Goal: Task Accomplishment & Management: Use online tool/utility

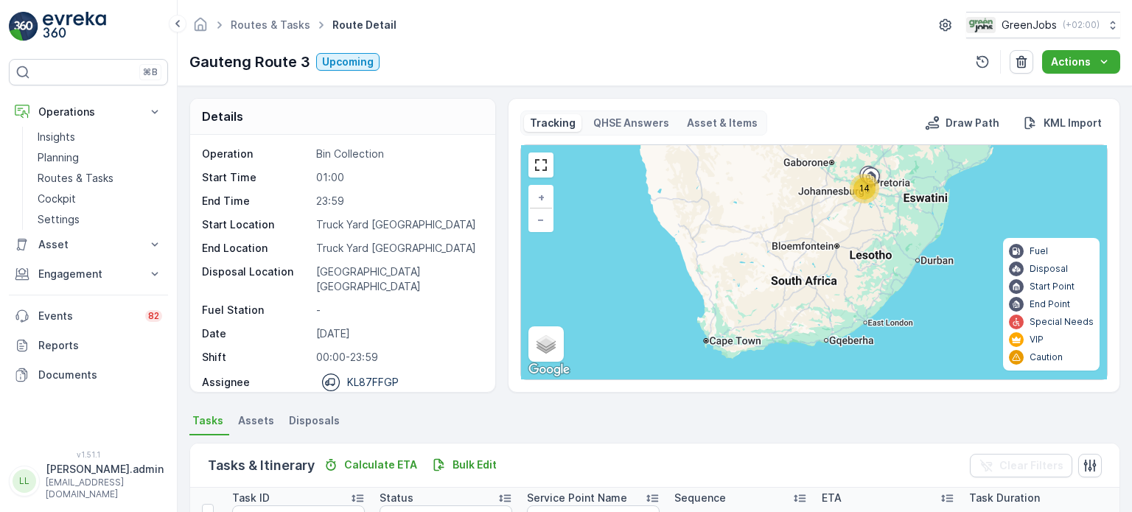
scroll to position [147, 0]
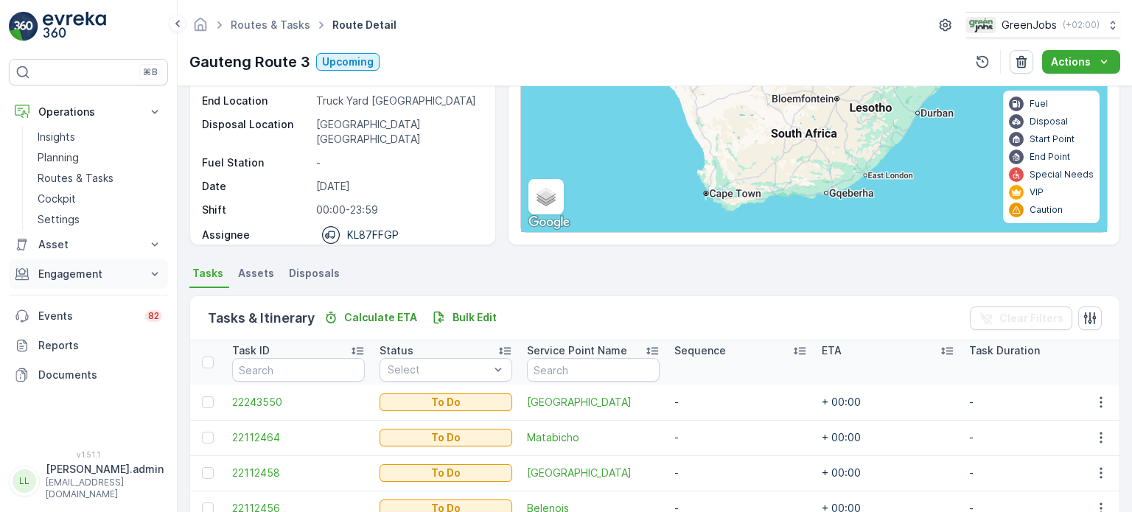
click at [68, 271] on p "Engagement" at bounding box center [88, 274] width 100 height 15
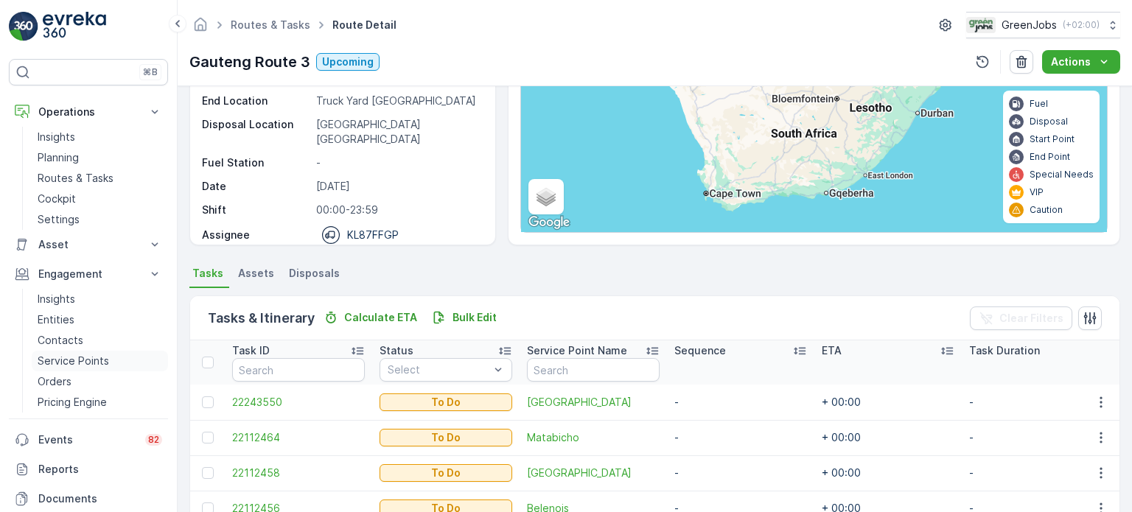
click at [73, 359] on p "Service Points" at bounding box center [73, 361] width 71 height 15
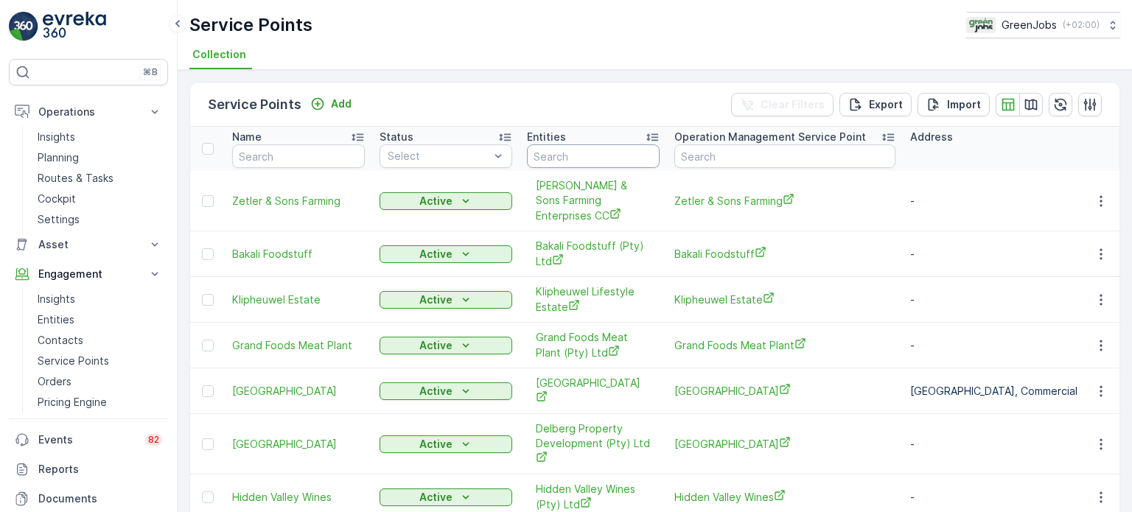
click at [618, 158] on input "text" at bounding box center [593, 156] width 133 height 24
click at [740, 158] on input "text" at bounding box center [784, 156] width 221 height 24
type input "TELKOM"
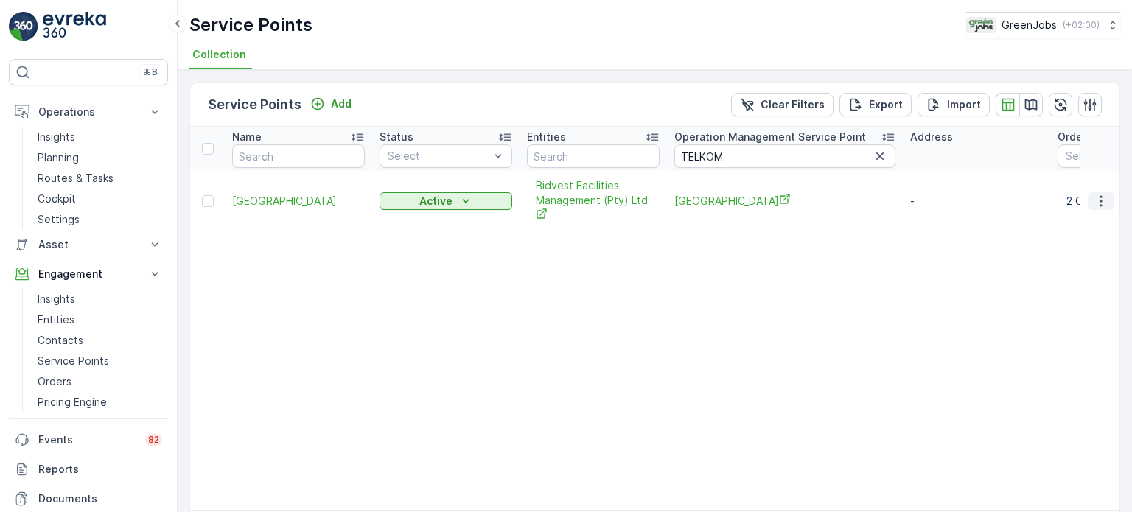
click at [1102, 202] on icon "button" at bounding box center [1100, 201] width 15 height 15
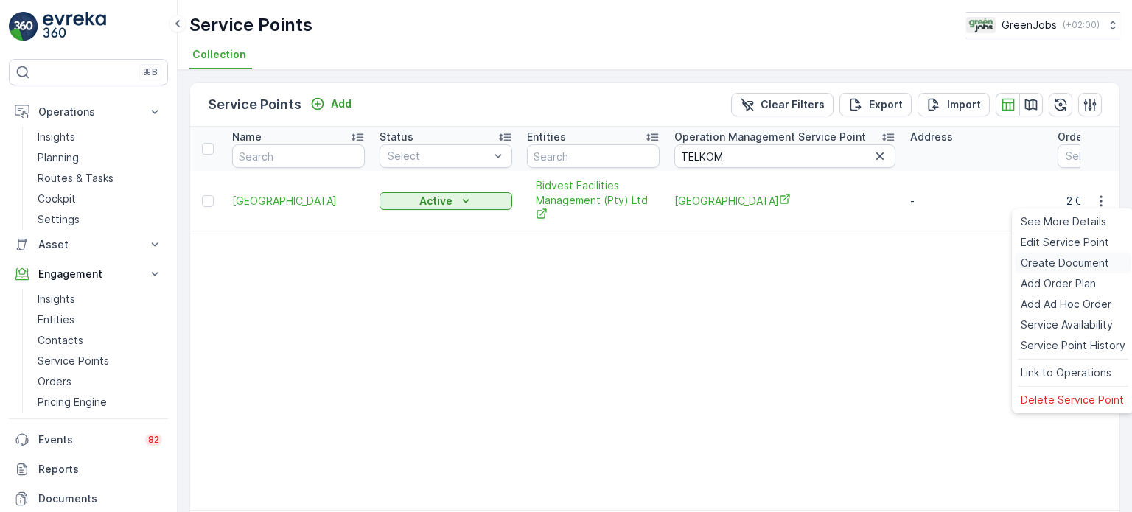
click at [1048, 260] on span "Create Document" at bounding box center [1064, 263] width 88 height 15
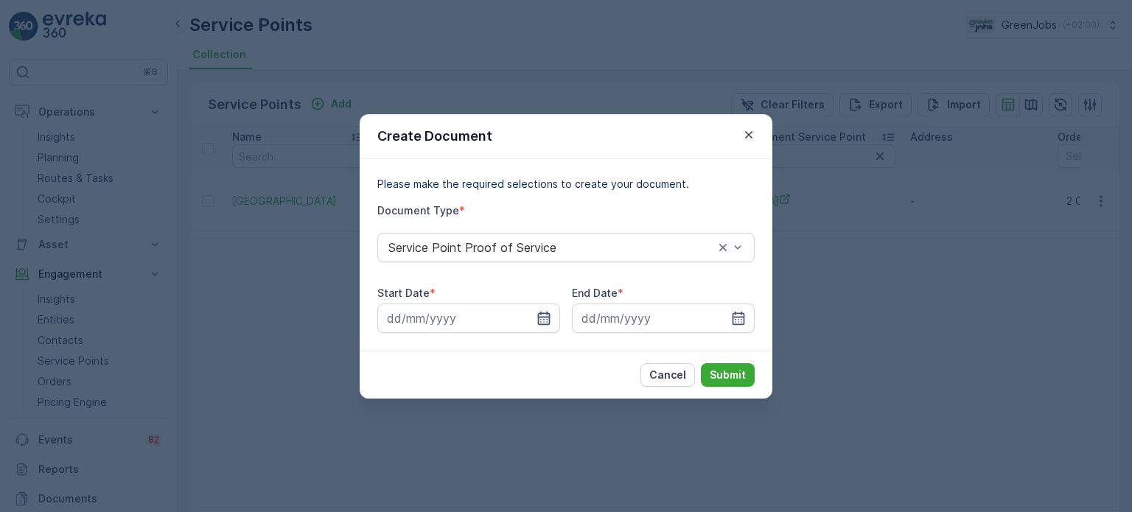
click at [549, 312] on icon "button" at bounding box center [543, 318] width 15 height 15
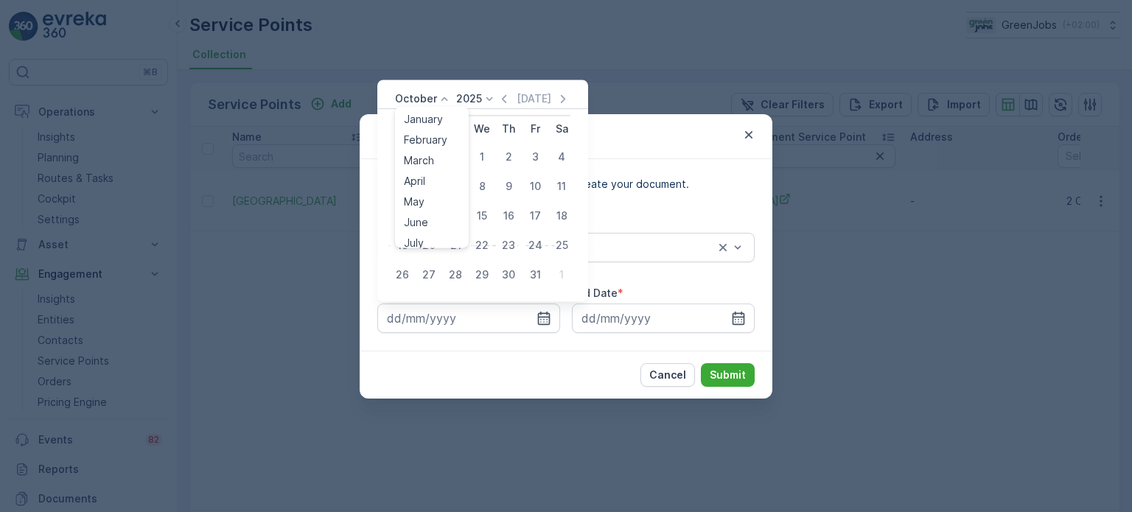
click at [438, 97] on icon at bounding box center [444, 98] width 15 height 15
click at [418, 169] on span "July" at bounding box center [414, 169] width 20 height 15
click at [458, 154] on div "1" at bounding box center [456, 157] width 24 height 24
type input "[DATE]"
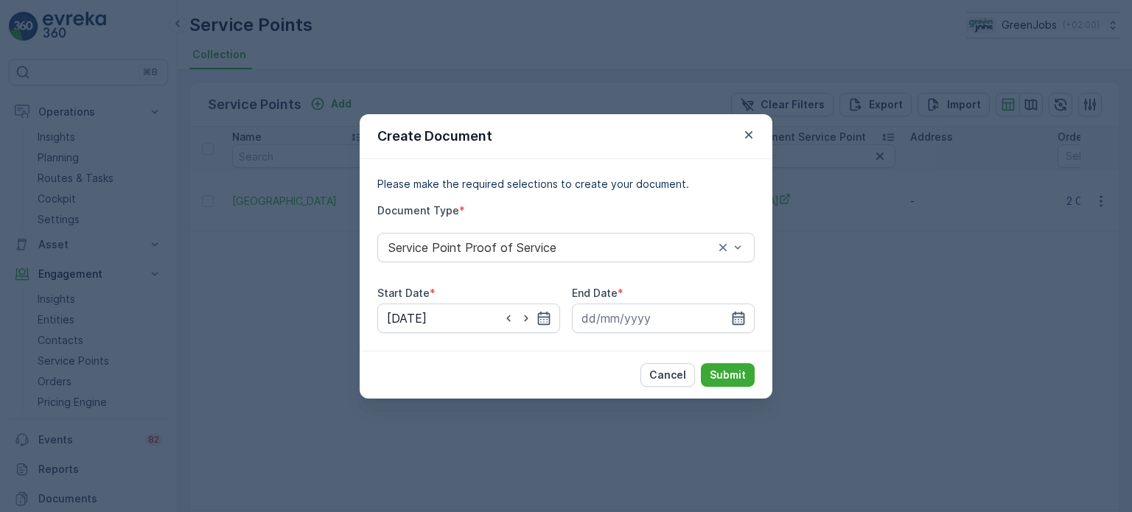
click at [736, 320] on icon "button" at bounding box center [738, 318] width 15 height 15
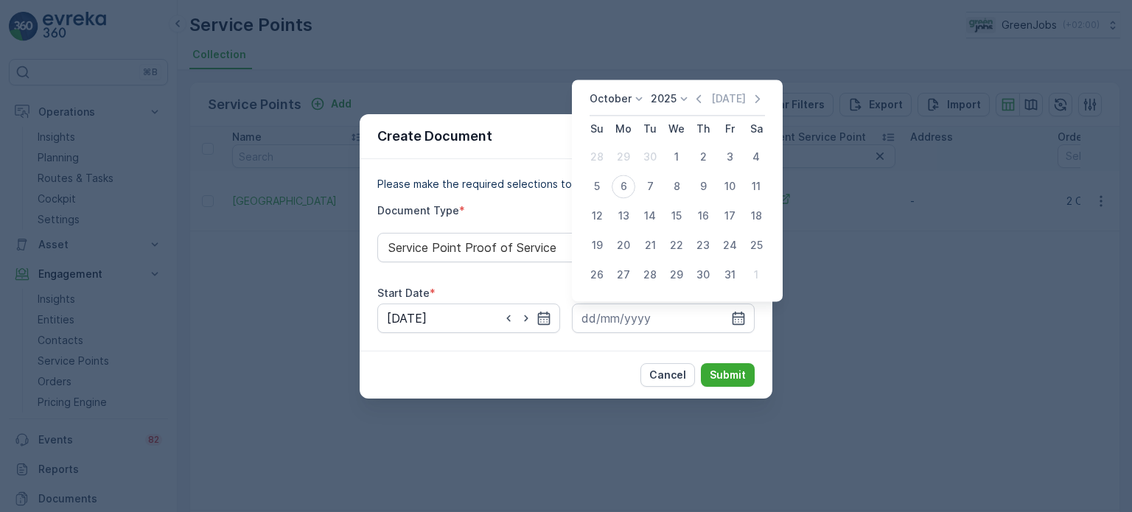
click at [631, 105] on icon at bounding box center [638, 98] width 15 height 15
click at [617, 189] on span "September" at bounding box center [626, 196] width 56 height 15
click at [651, 275] on div "30" at bounding box center [650, 275] width 24 height 24
type input "[DATE]"
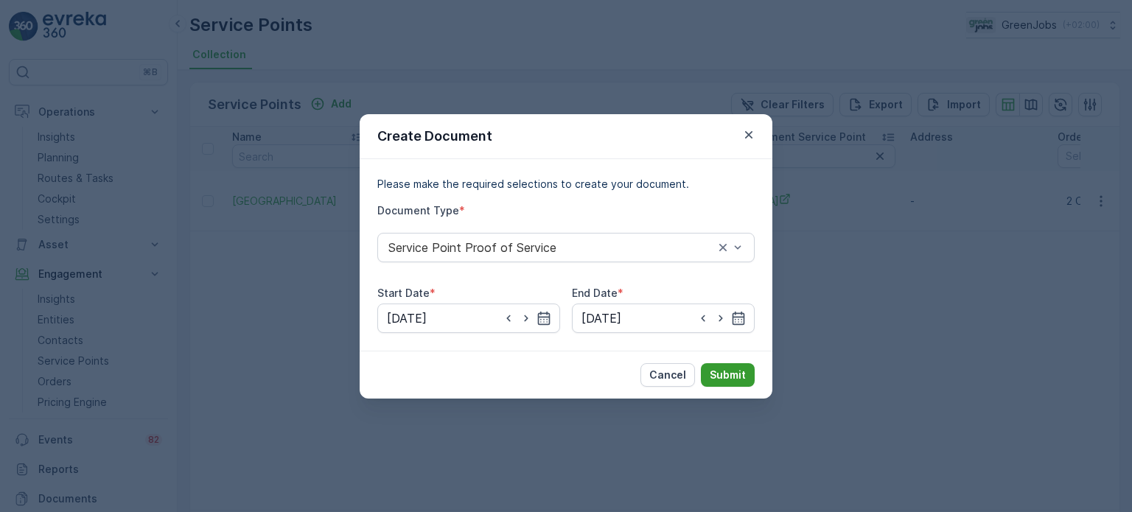
click at [737, 371] on p "Submit" at bounding box center [727, 375] width 36 height 15
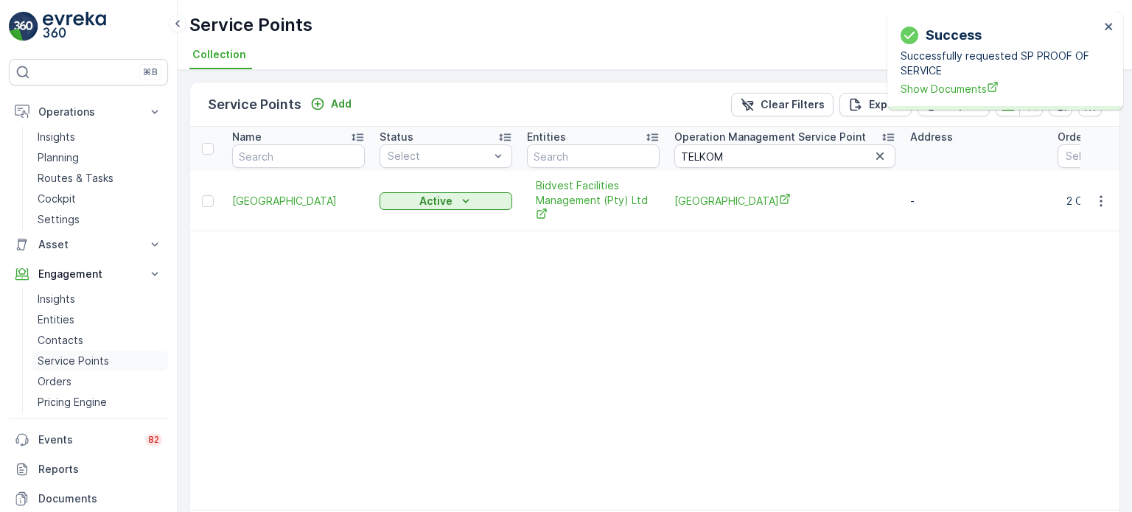
click at [65, 365] on p "Service Points" at bounding box center [73, 361] width 71 height 15
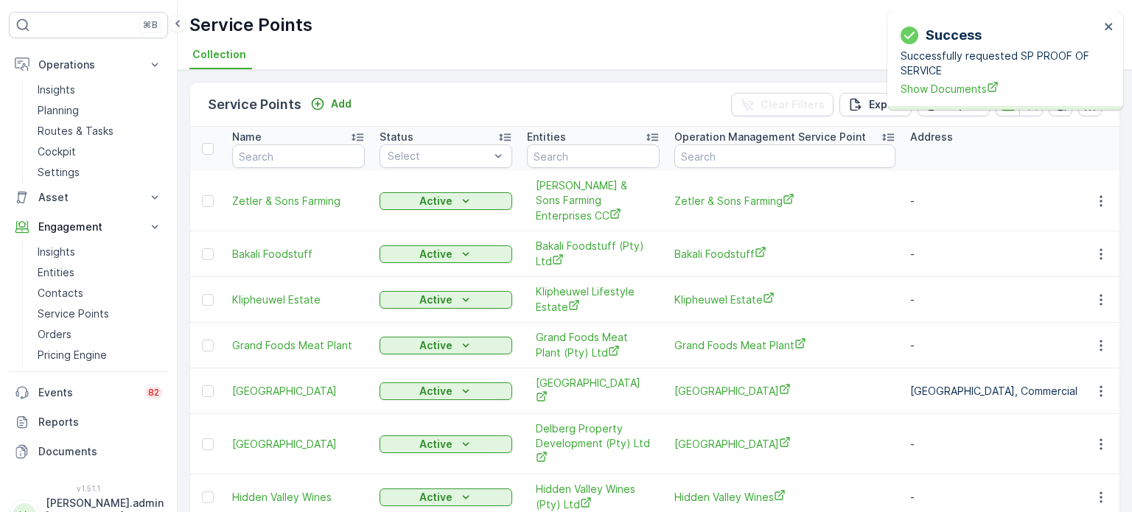
scroll to position [72, 0]
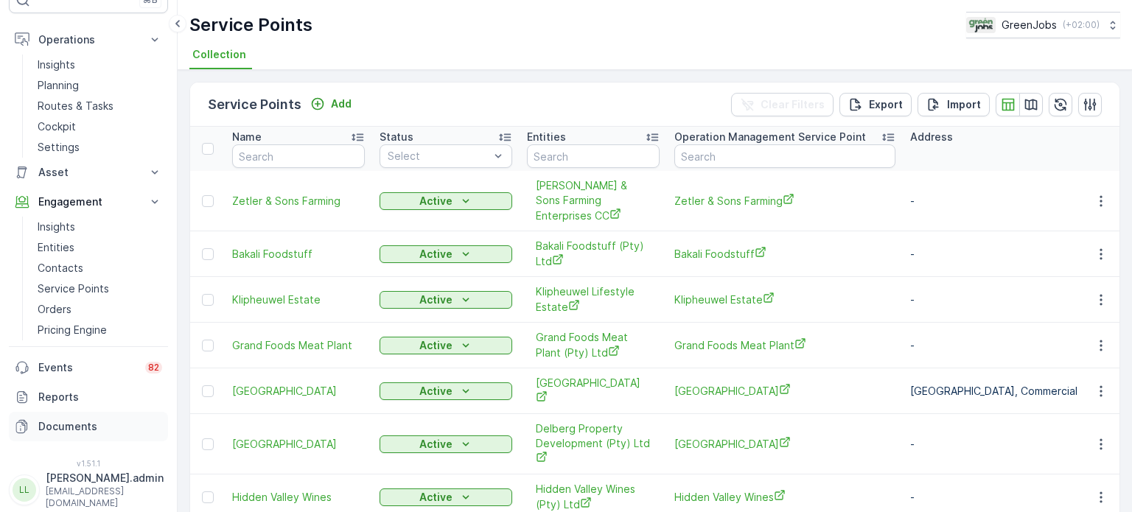
click at [78, 424] on p "Documents" at bounding box center [100, 426] width 124 height 15
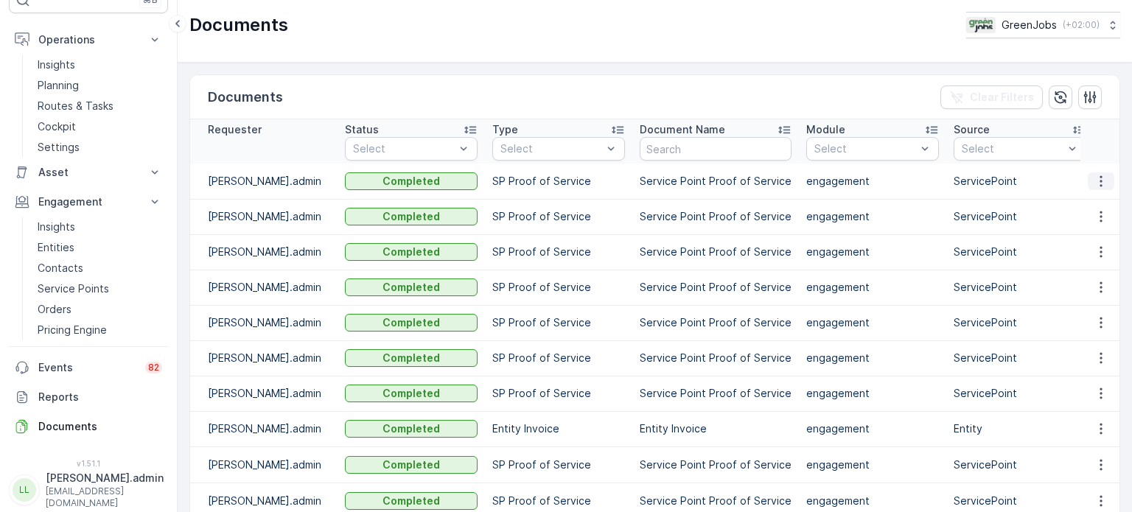
click at [1094, 177] on icon "button" at bounding box center [1100, 181] width 15 height 15
click at [1081, 206] on span "See Details" at bounding box center [1096, 202] width 57 height 15
